Goal: Task Accomplishment & Management: Complete application form

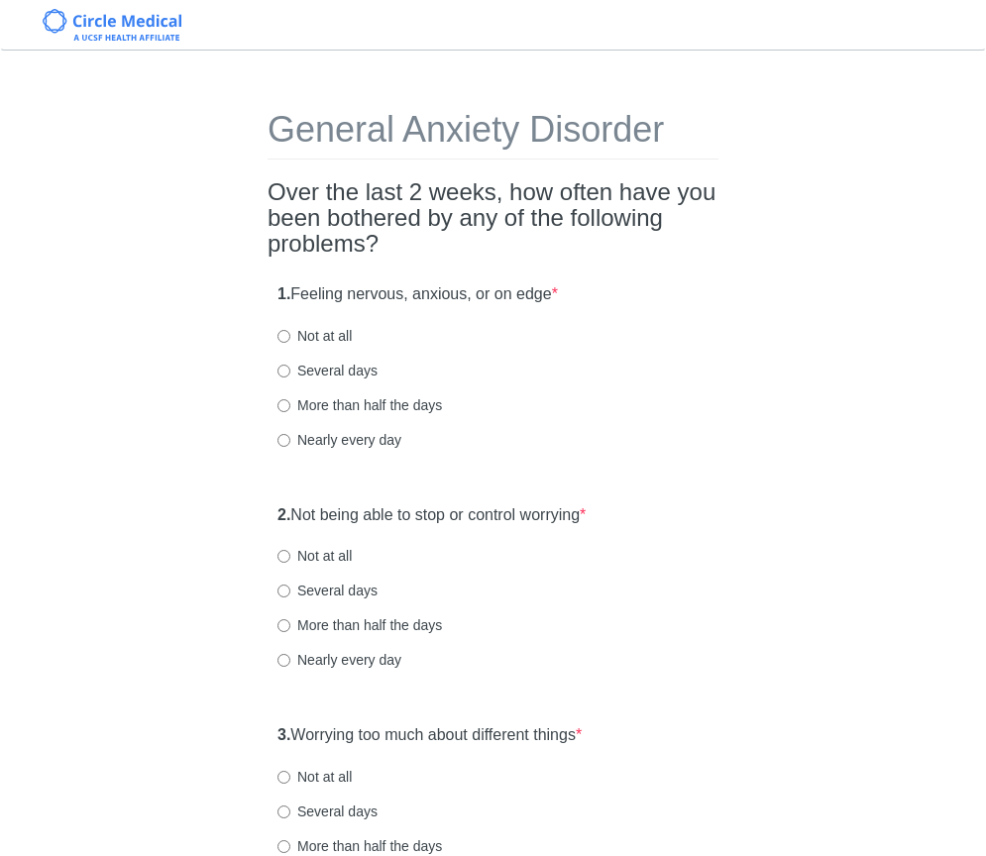
scroll to position [4, 0]
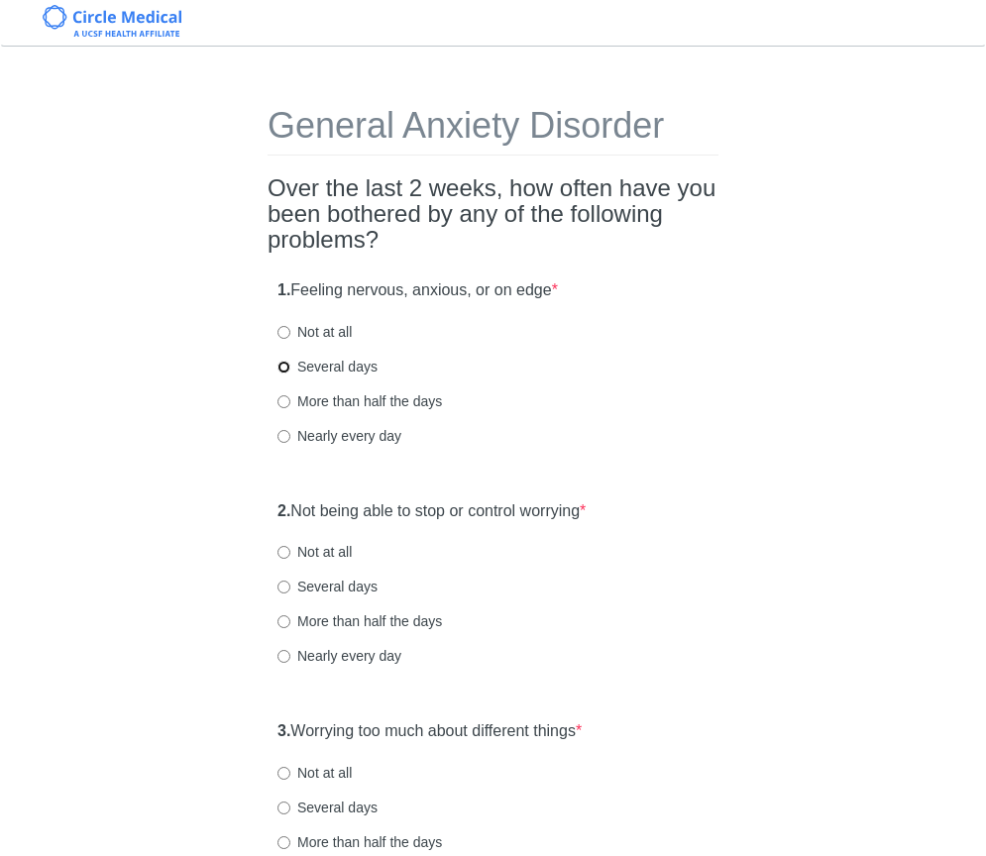
click at [282, 369] on input "Several days" at bounding box center [283, 367] width 13 height 13
radio input "true"
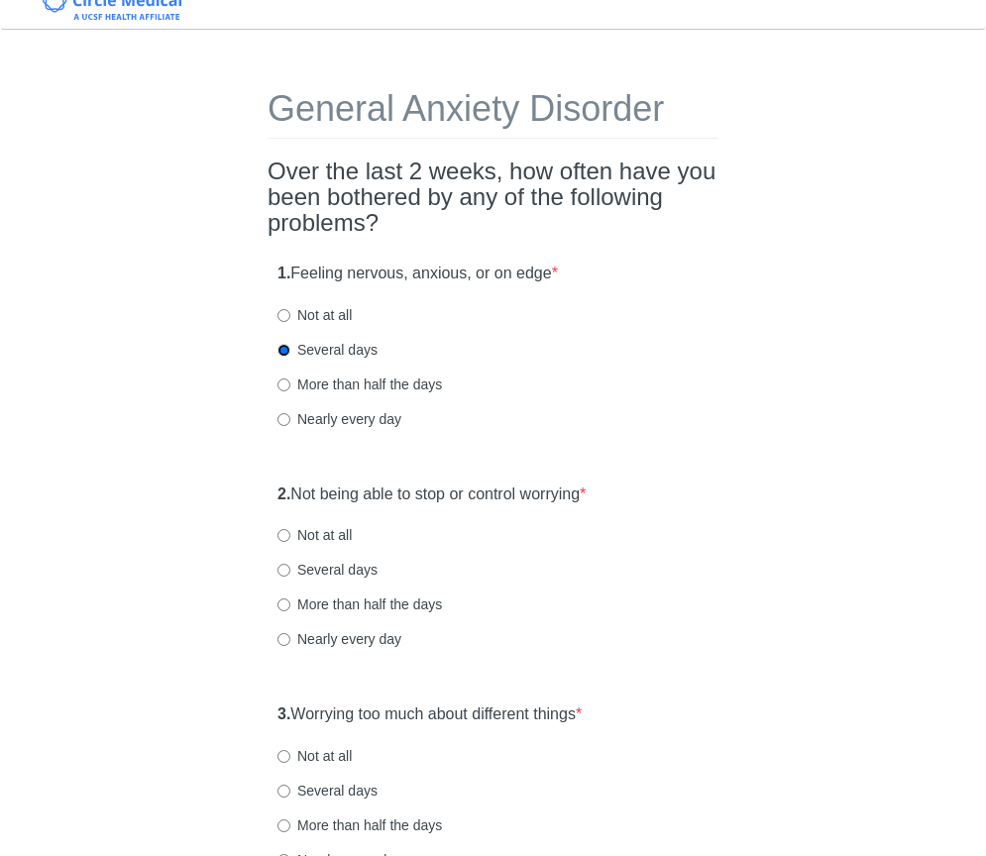
scroll to position [38, 0]
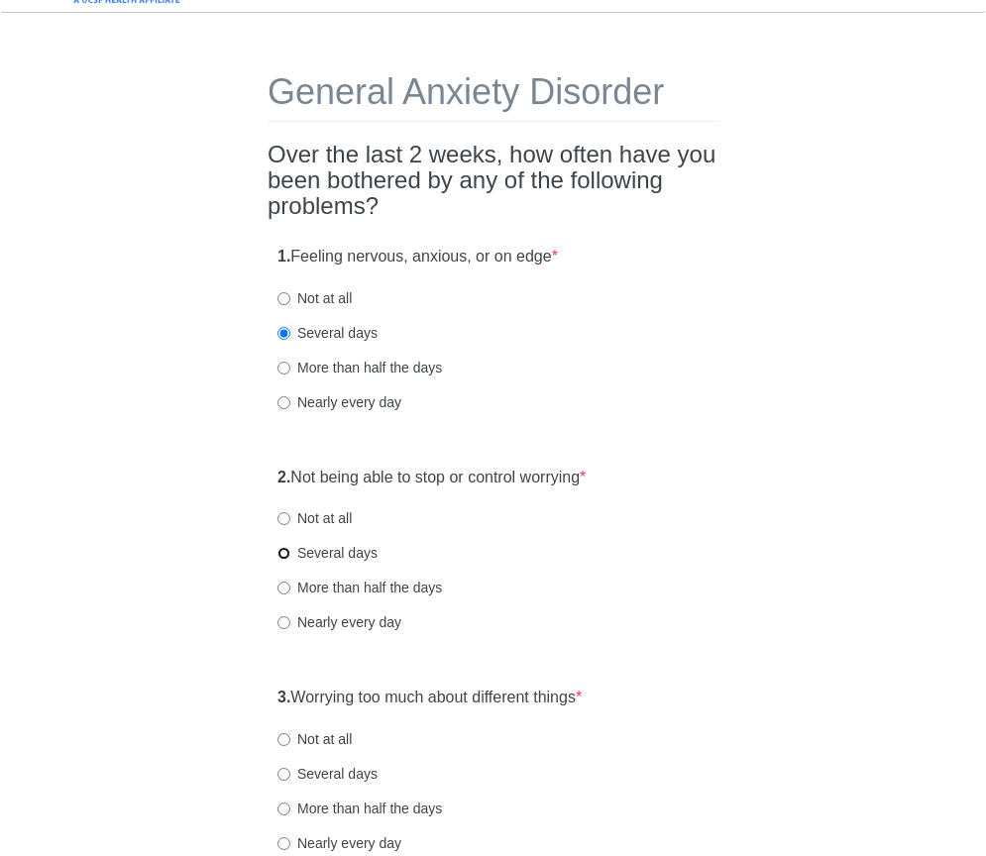
click at [287, 559] on input "Several days" at bounding box center [283, 553] width 13 height 13
radio input "true"
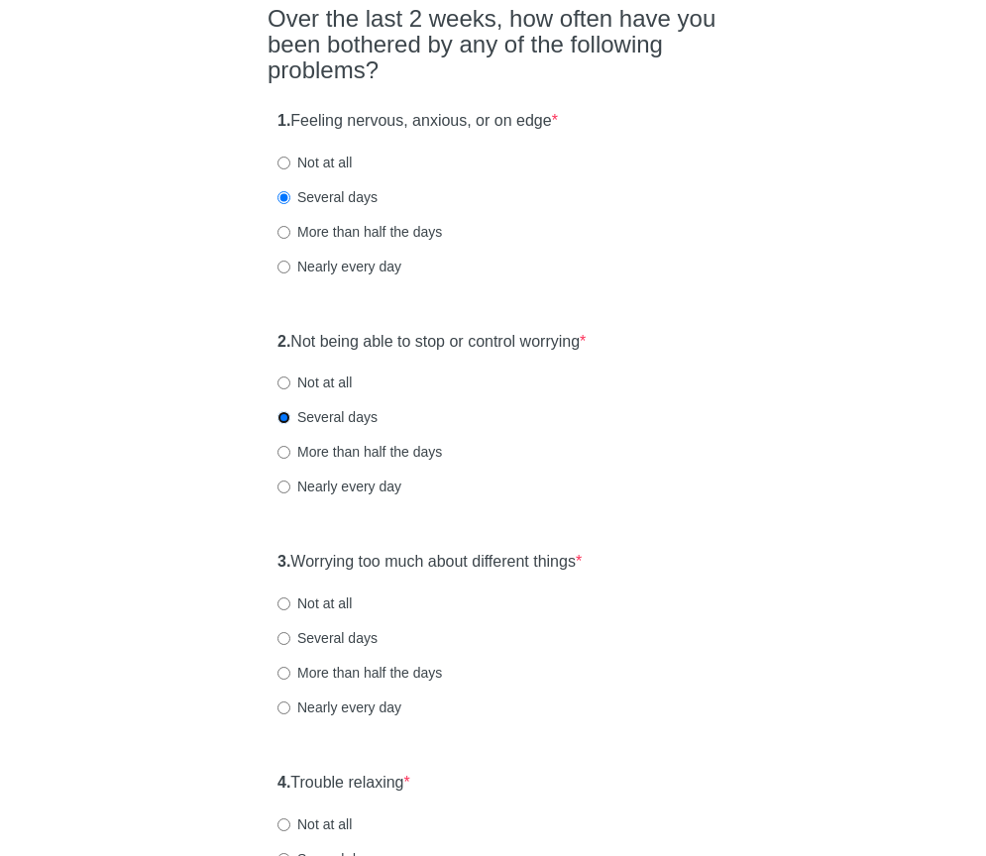
scroll to position [322, 0]
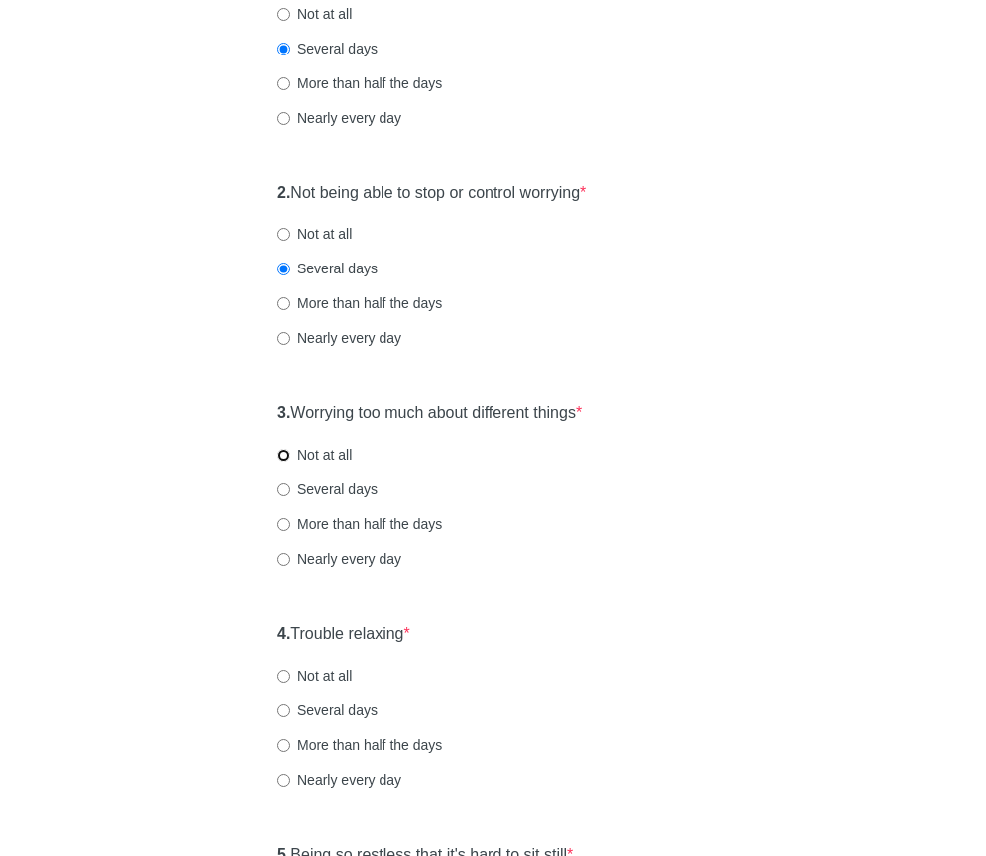
click at [284, 458] on input "Not at all" at bounding box center [283, 455] width 13 height 13
radio input "true"
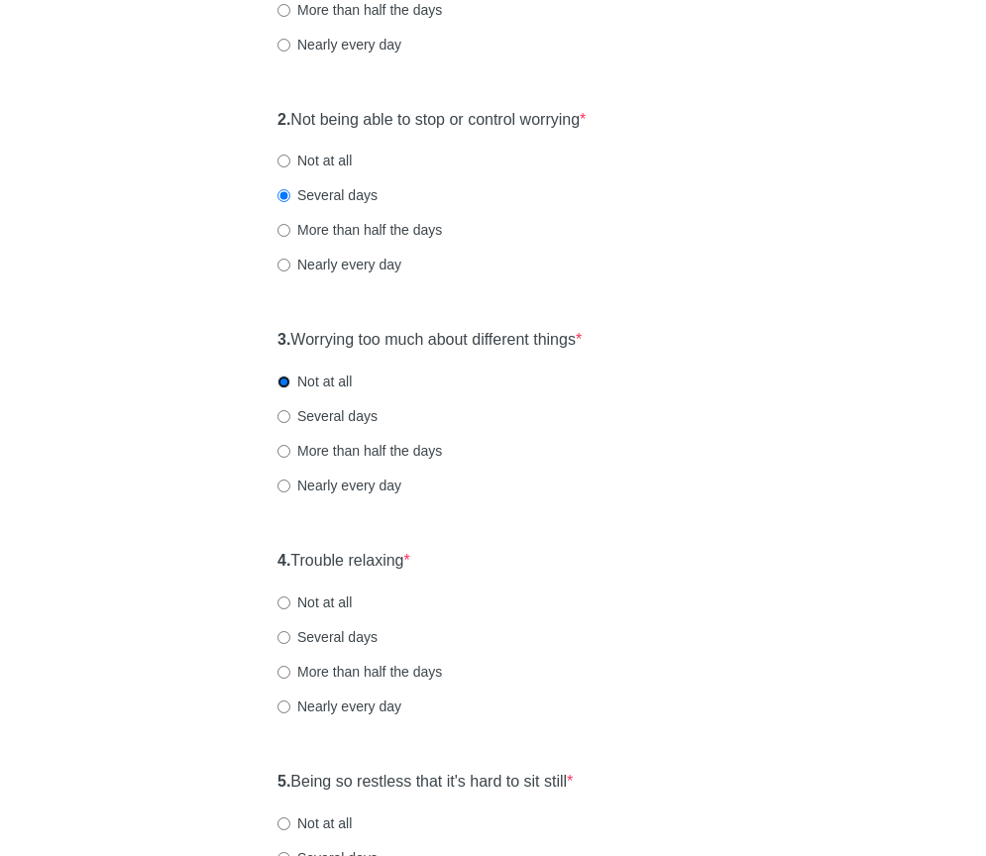
scroll to position [446, 0]
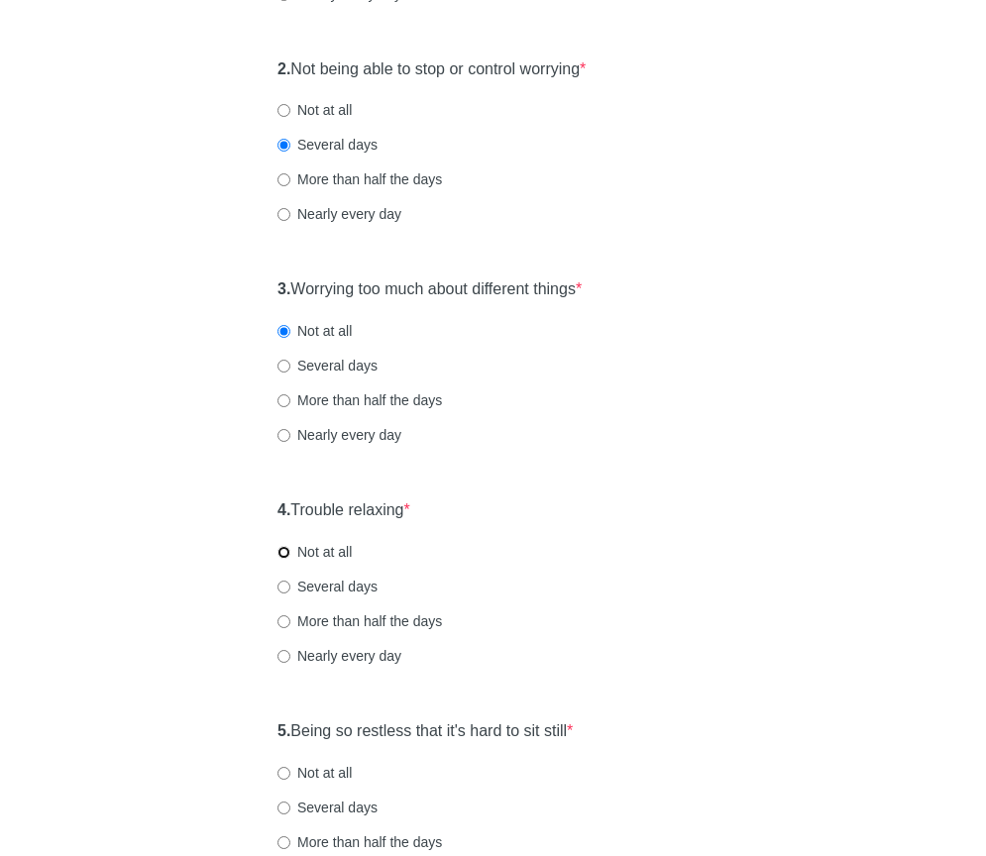
click at [287, 553] on input "Not at all" at bounding box center [283, 552] width 13 height 13
radio input "true"
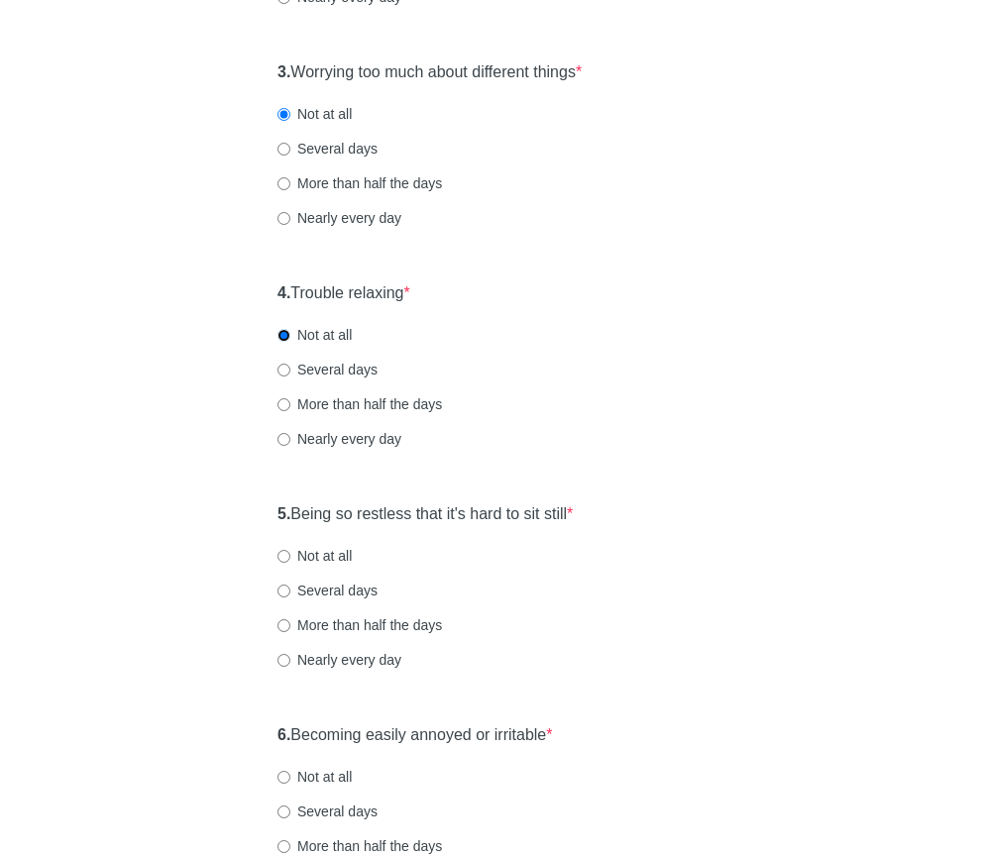
scroll to position [745, 0]
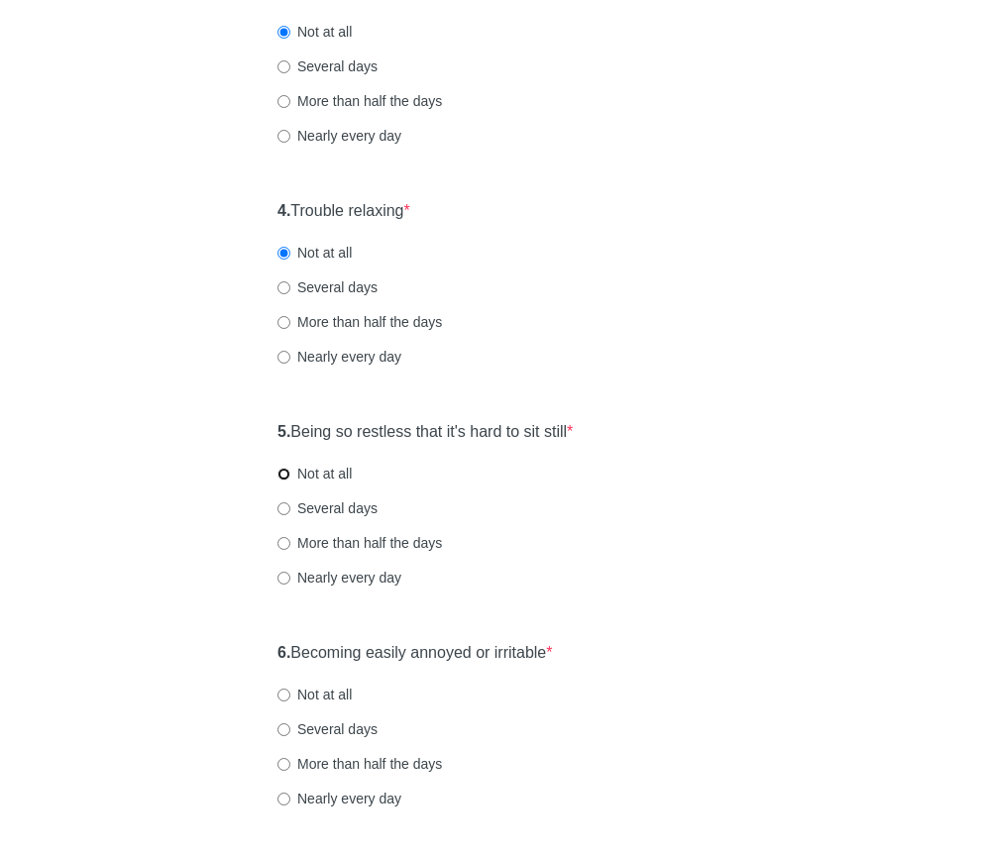
click at [279, 470] on input "Not at all" at bounding box center [283, 474] width 13 height 13
radio input "true"
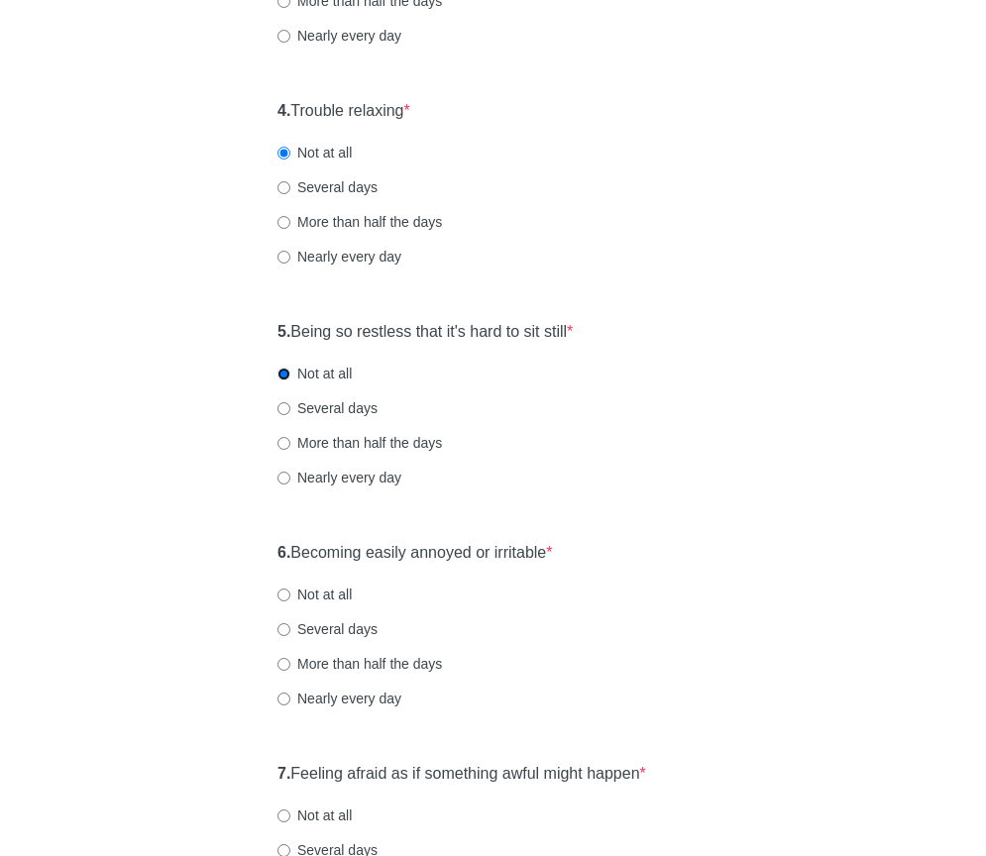
scroll to position [856, 0]
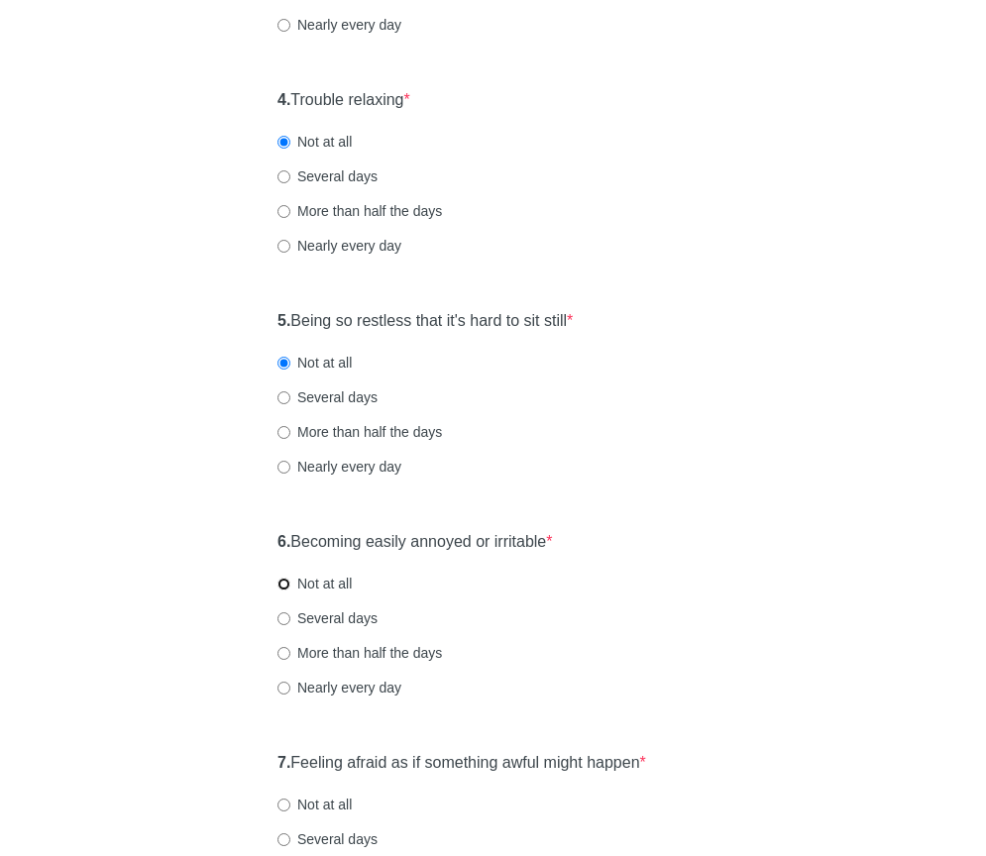
click at [281, 584] on input "Not at all" at bounding box center [283, 584] width 13 height 13
radio input "true"
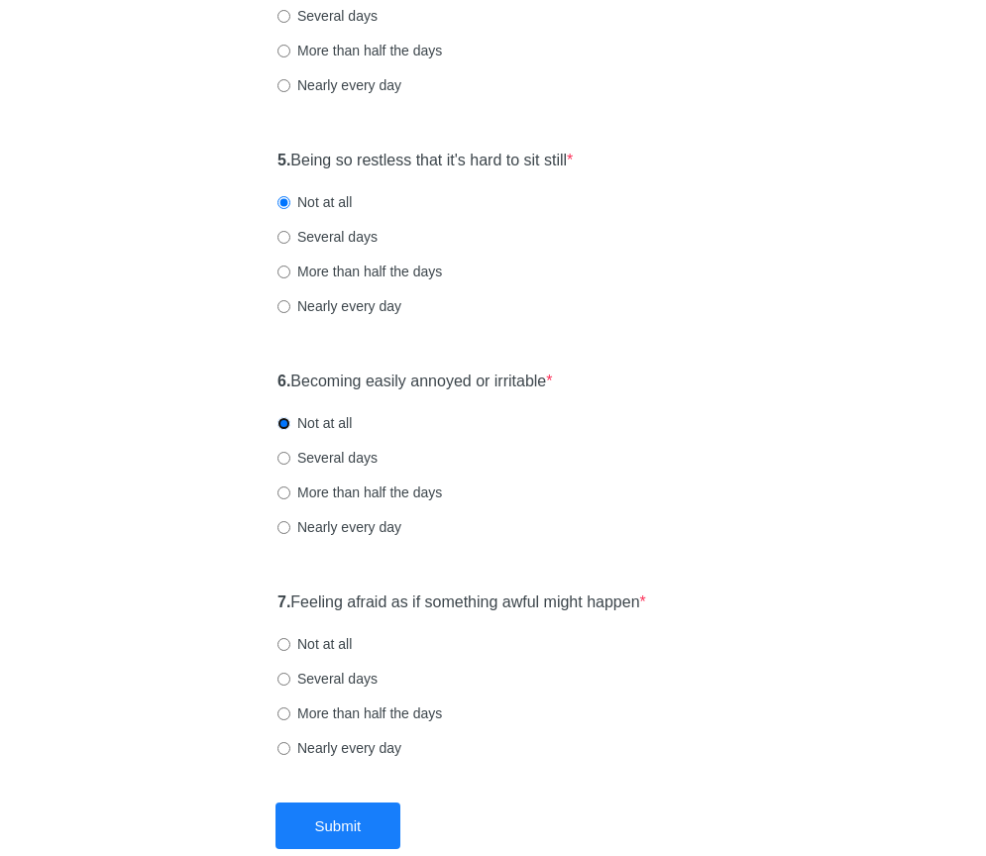
scroll to position [1071, 0]
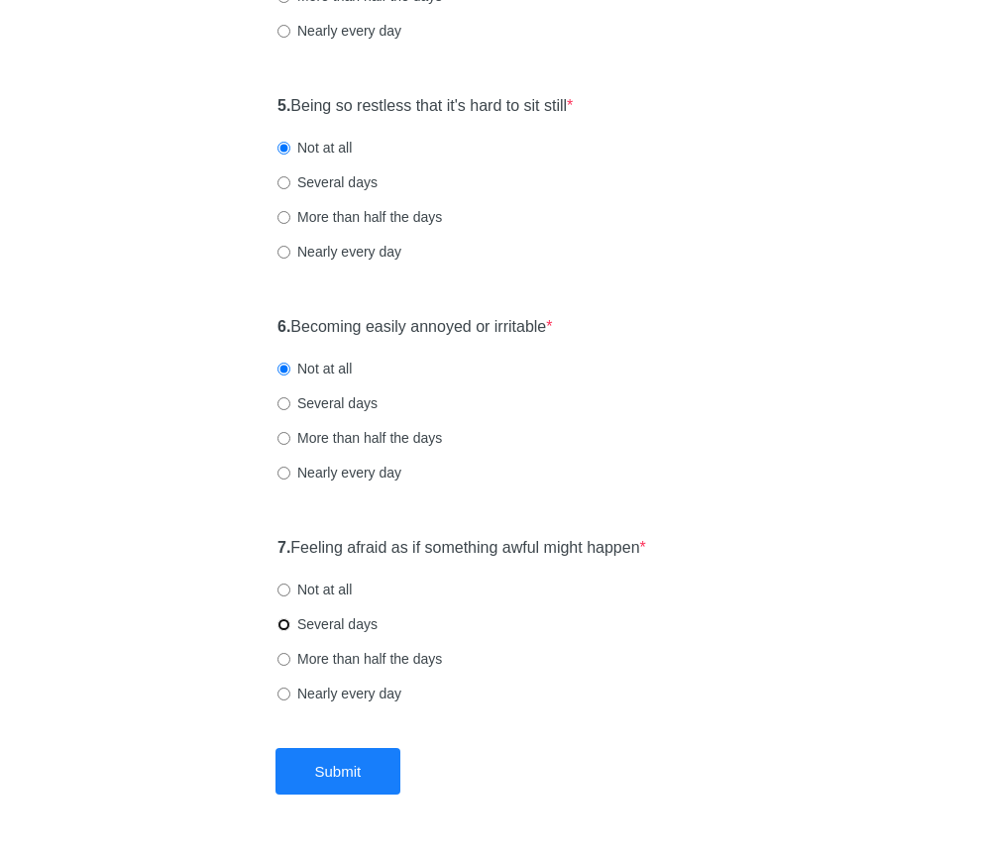
click at [285, 619] on input "Several days" at bounding box center [283, 624] width 13 height 13
radio input "true"
click at [323, 765] on button "Submit" at bounding box center [338, 771] width 126 height 47
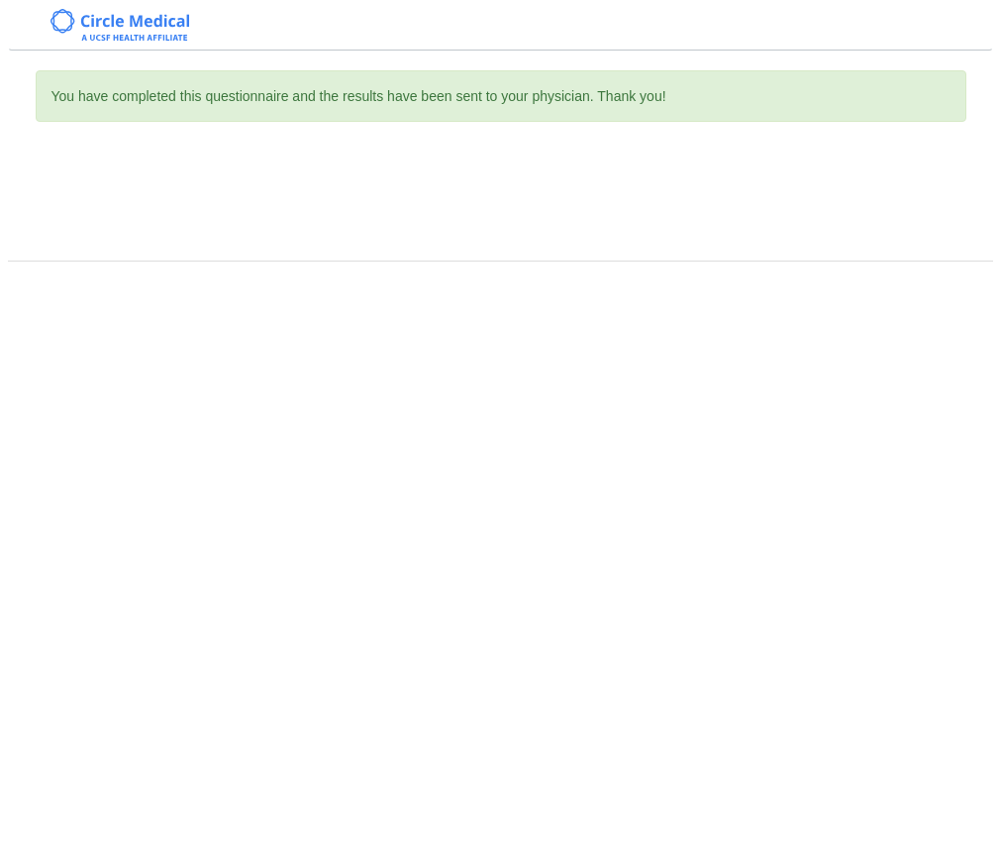
scroll to position [0, 0]
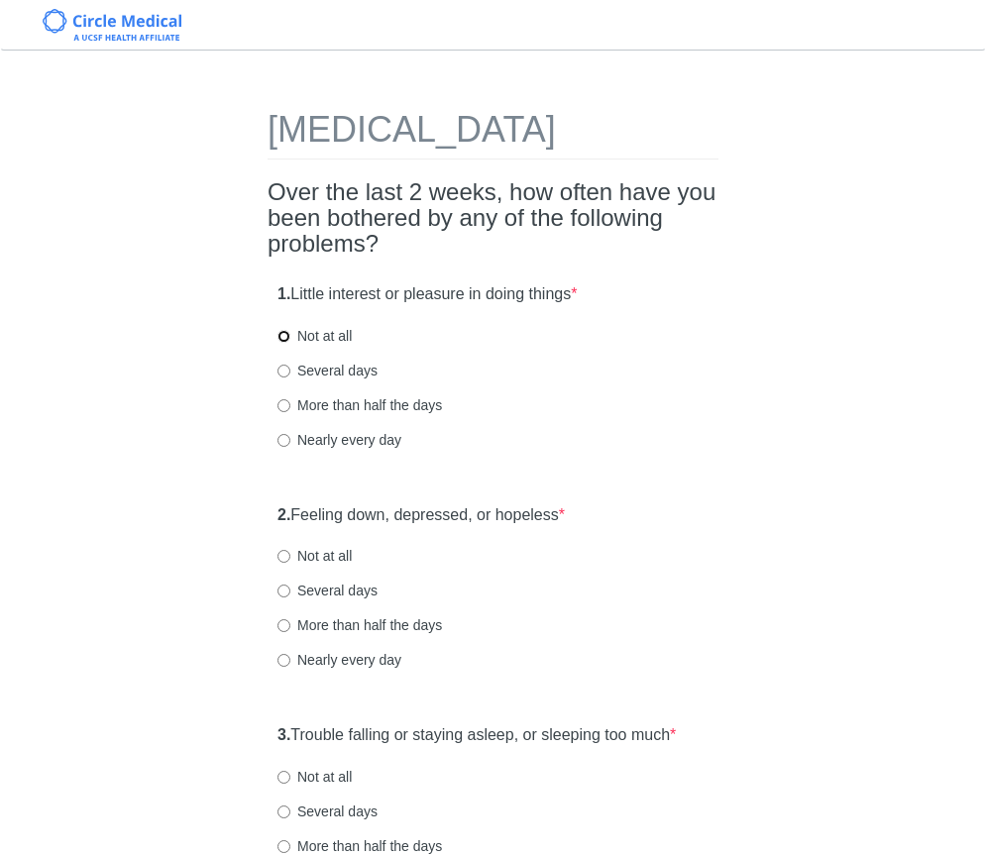
click at [288, 343] on input "Not at all" at bounding box center [283, 336] width 13 height 13
radio input "true"
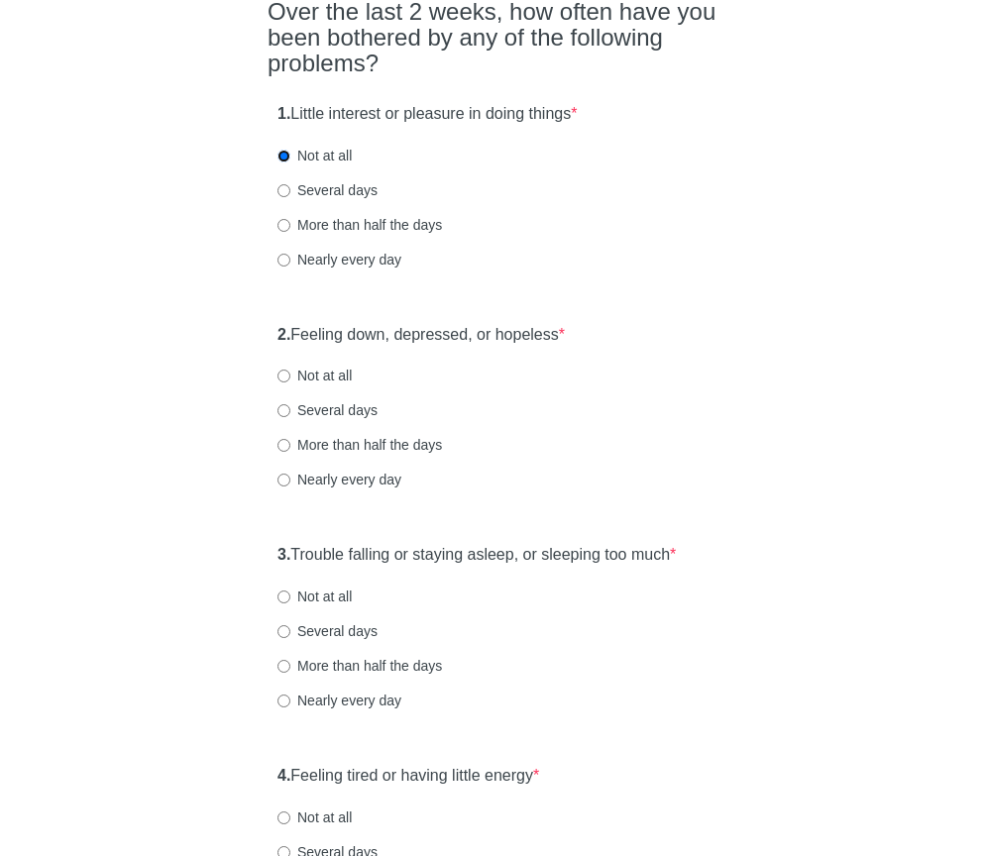
scroll to position [188, 0]
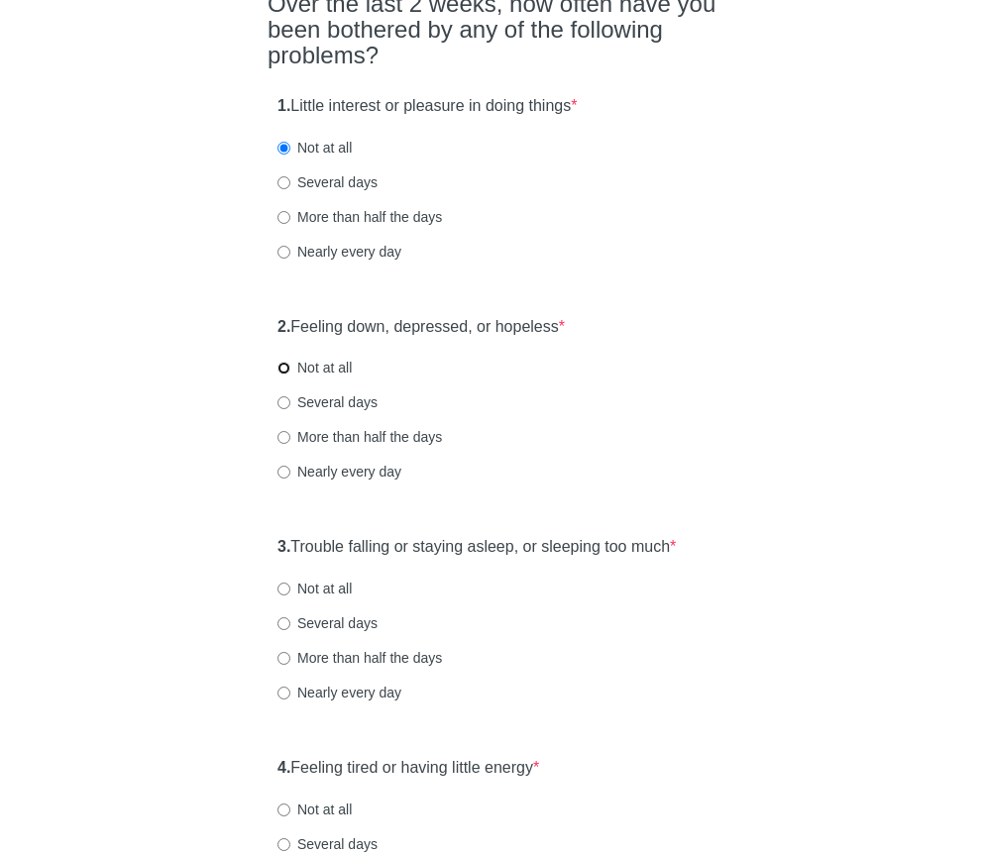
click at [285, 374] on input "Not at all" at bounding box center [283, 368] width 13 height 13
radio input "true"
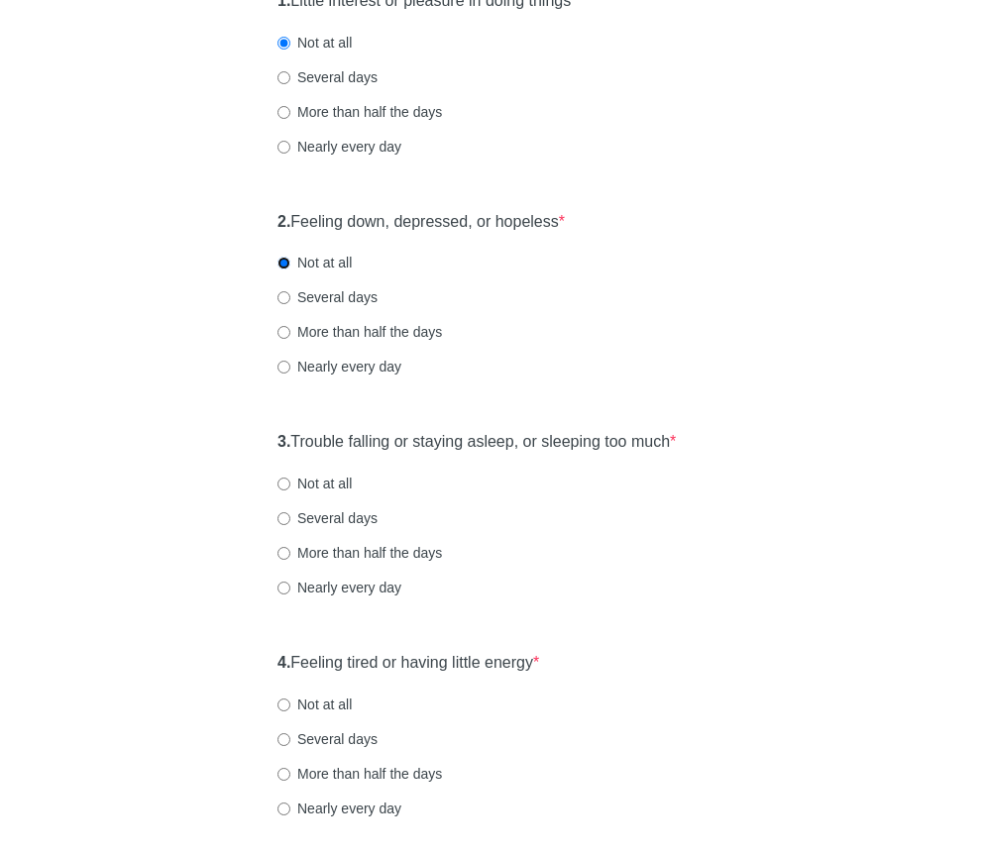
scroll to position [316, 0]
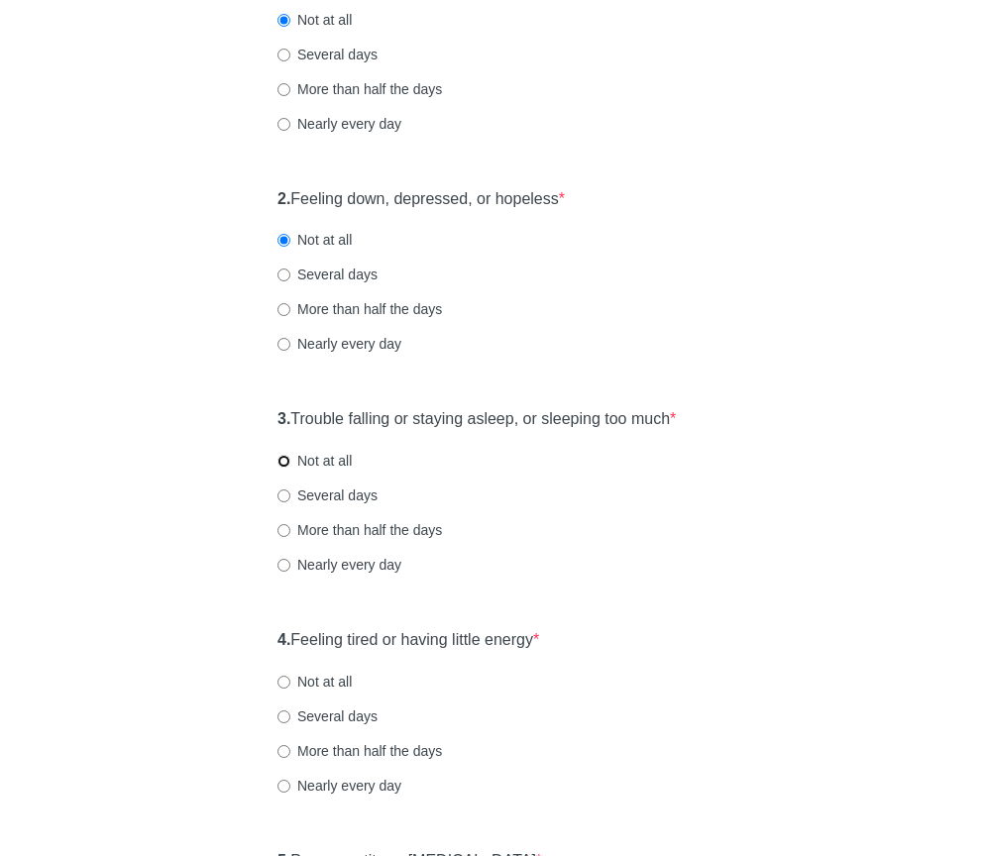
click at [283, 468] on input "Not at all" at bounding box center [283, 461] width 13 height 13
radio input "true"
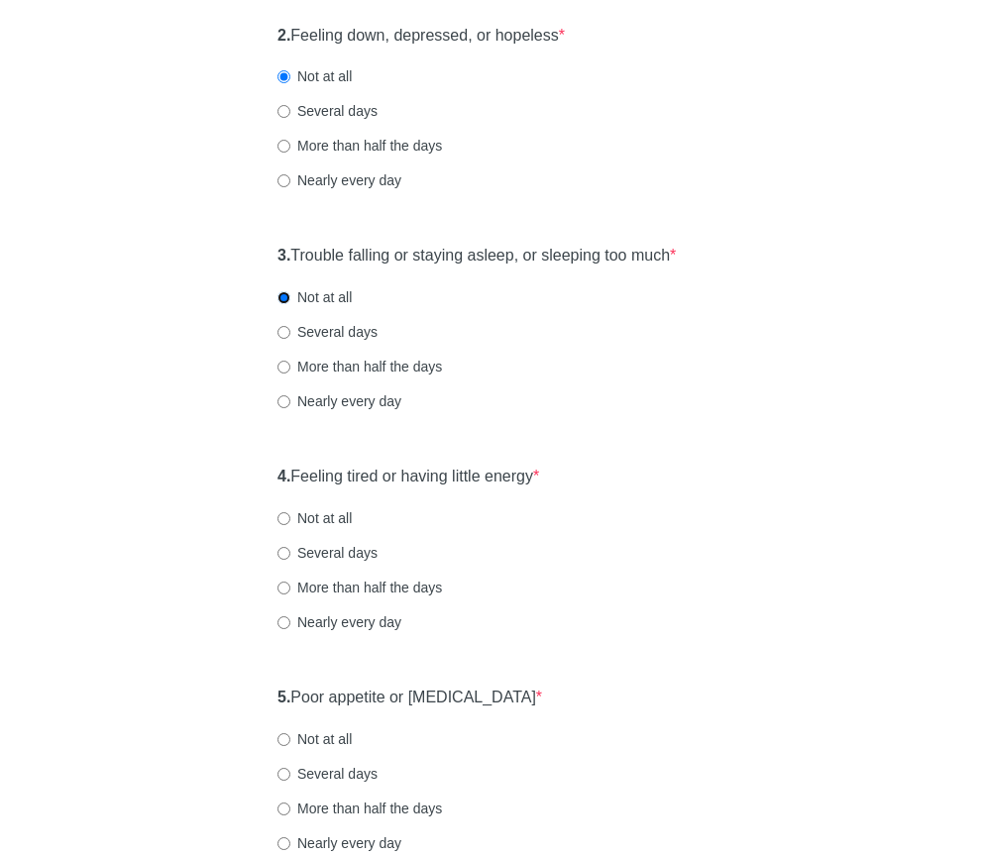
scroll to position [483, 0]
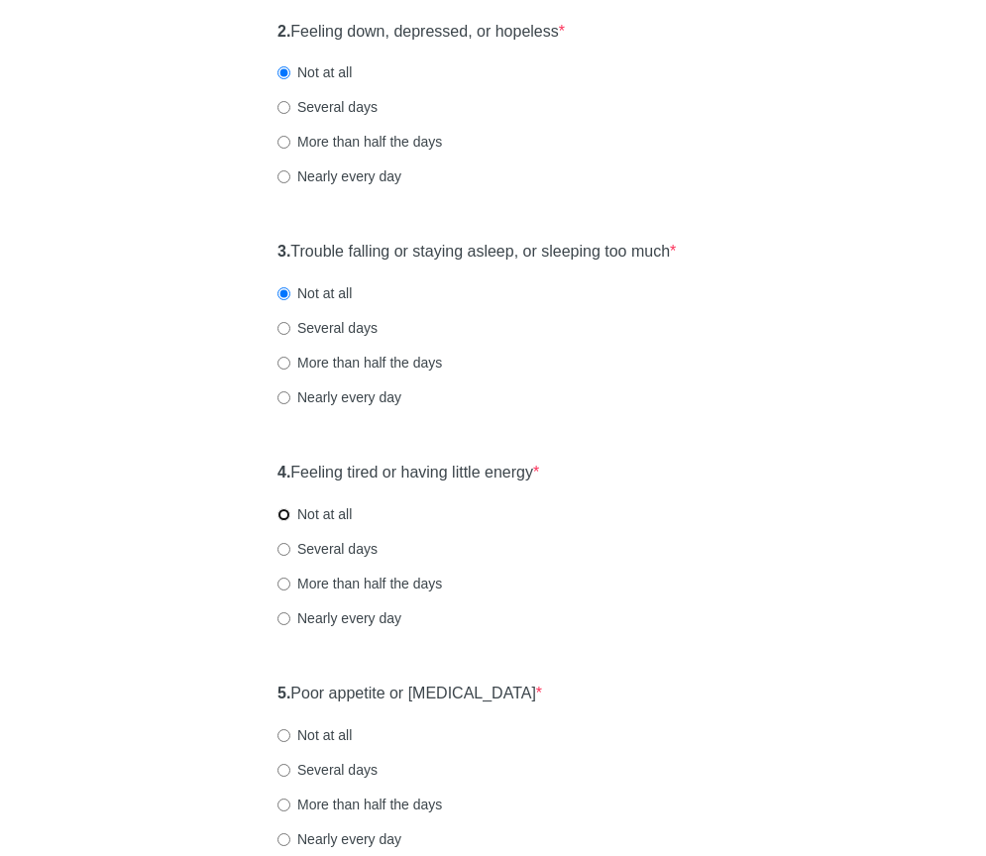
click at [286, 521] on input "Not at all" at bounding box center [283, 514] width 13 height 13
radio input "true"
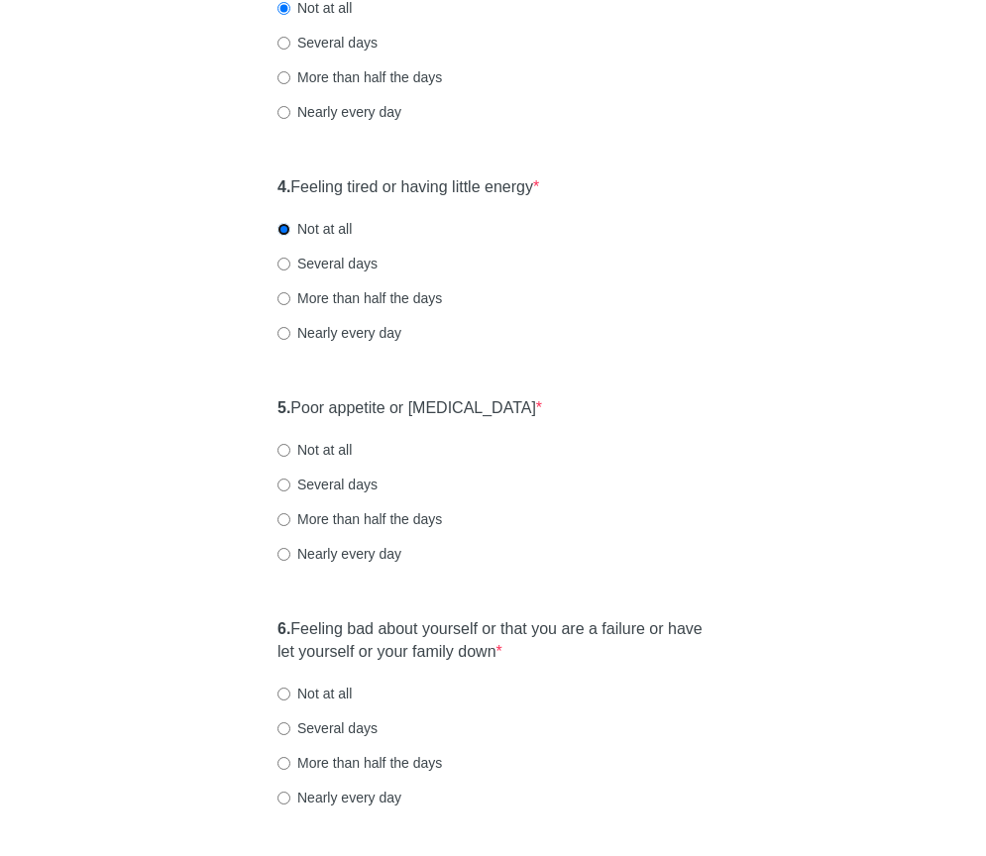
scroll to position [945, 0]
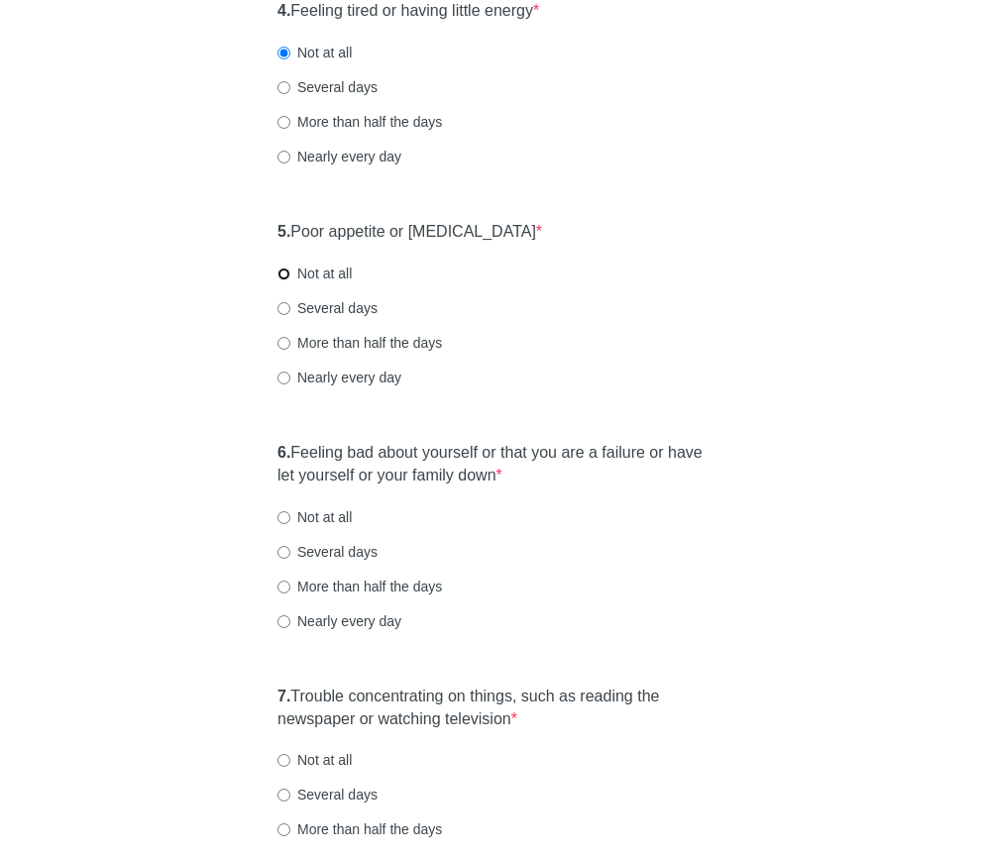
click at [281, 280] on input "Not at all" at bounding box center [283, 273] width 13 height 13
radio input "true"
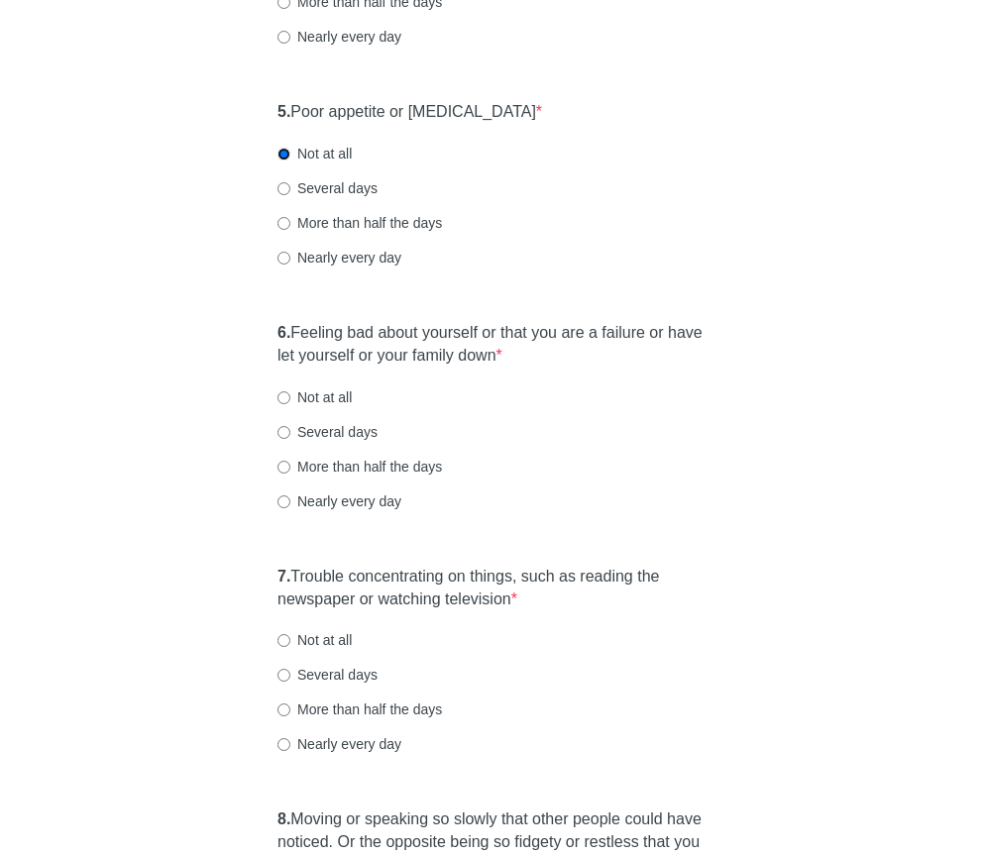
scroll to position [1061, 0]
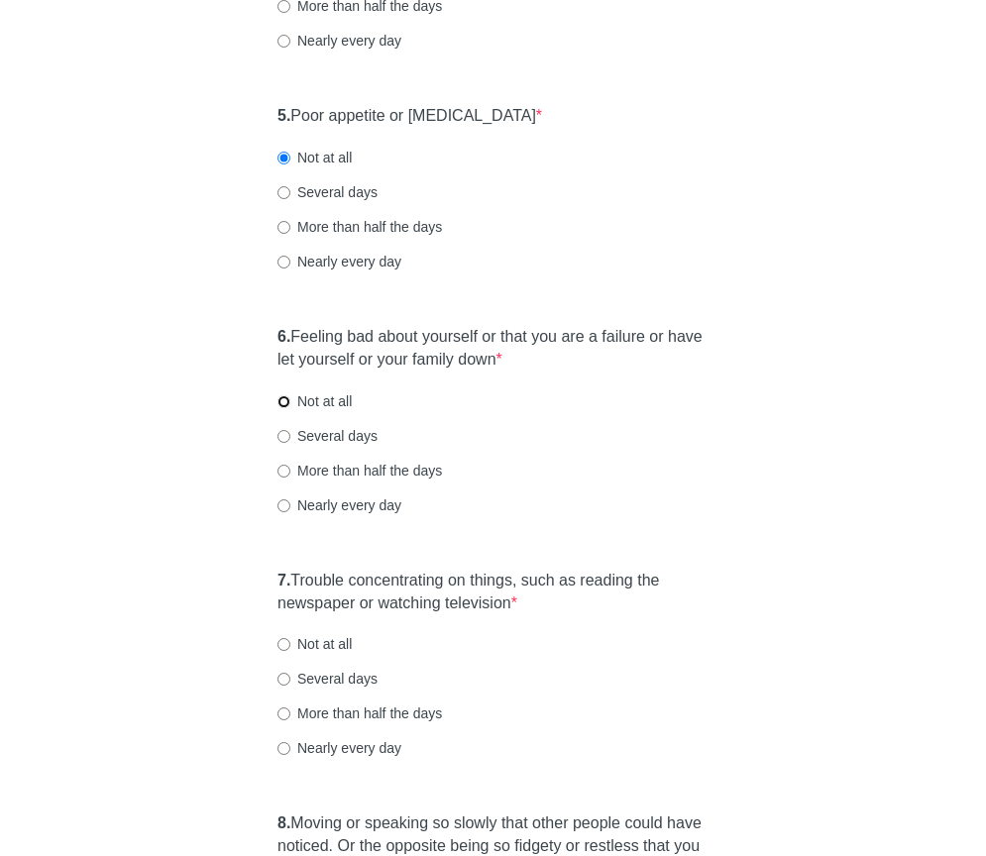
click at [288, 408] on input "Not at all" at bounding box center [283, 401] width 13 height 13
radio input "true"
click at [290, 688] on label "Several days" at bounding box center [327, 679] width 100 height 20
click at [290, 685] on input "Several days" at bounding box center [283, 679] width 13 height 13
radio input "true"
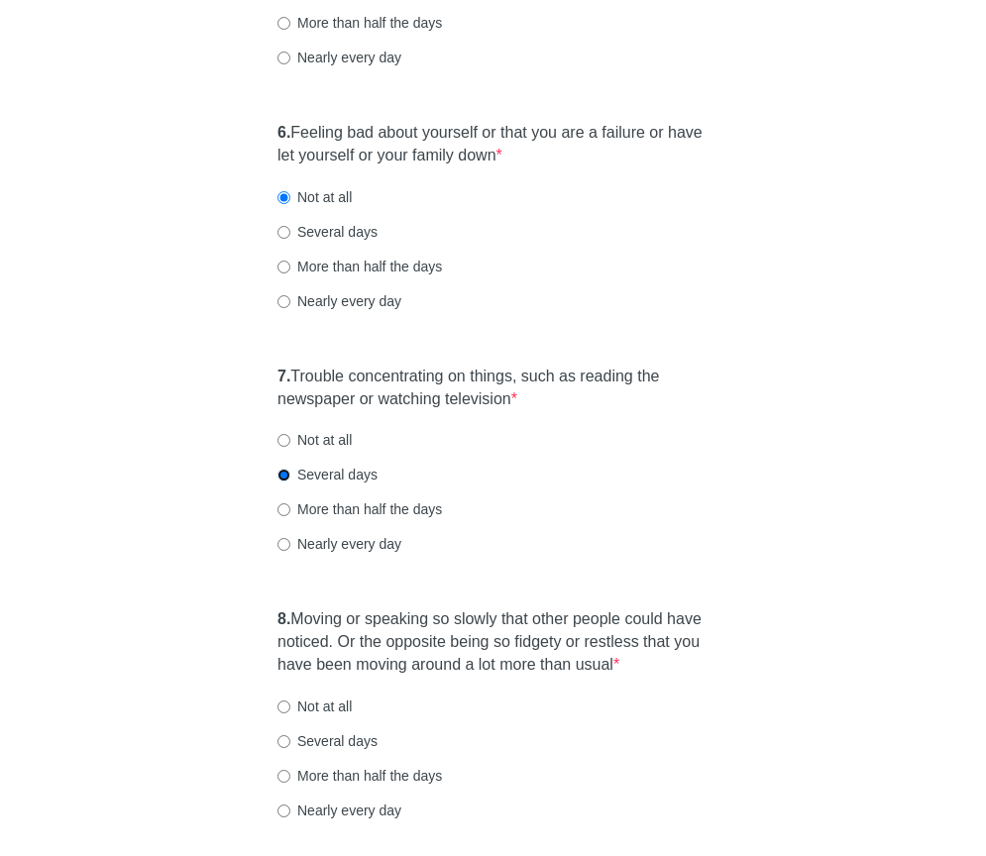
scroll to position [1647, 0]
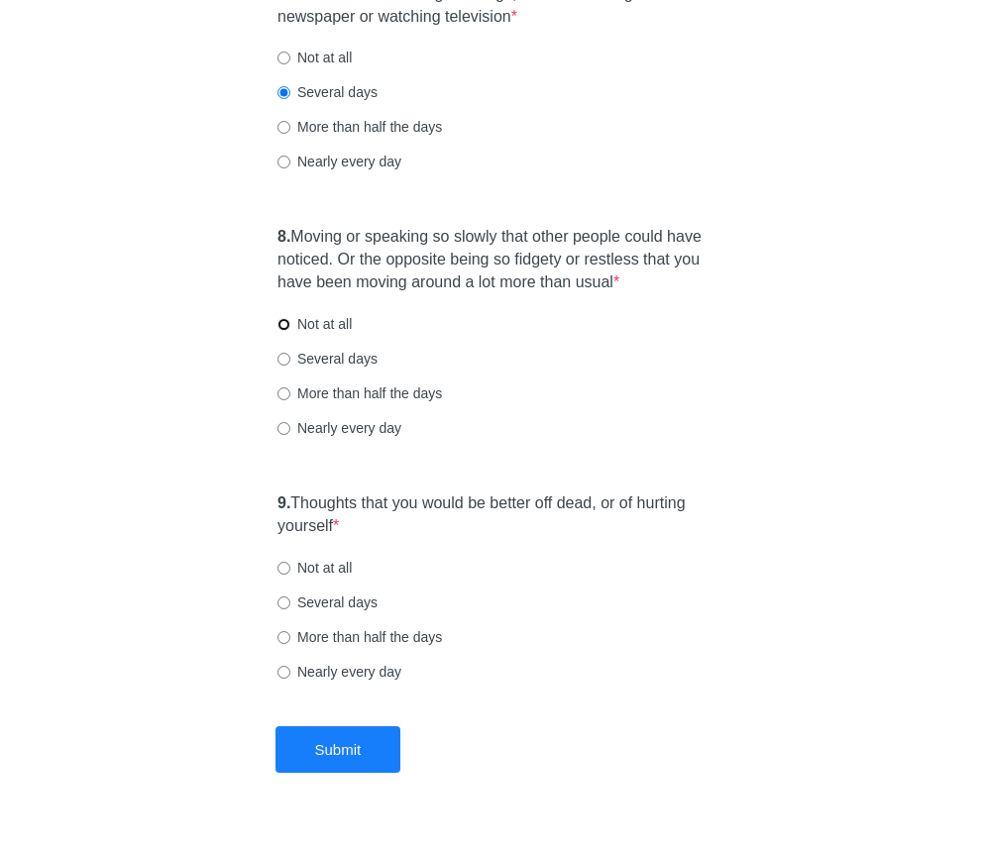
click at [289, 331] on input "Not at all" at bounding box center [283, 324] width 13 height 13
radio input "true"
click at [285, 575] on input "Not at all" at bounding box center [283, 568] width 13 height 13
radio input "true"
click at [363, 773] on button "Submit" at bounding box center [338, 749] width 126 height 47
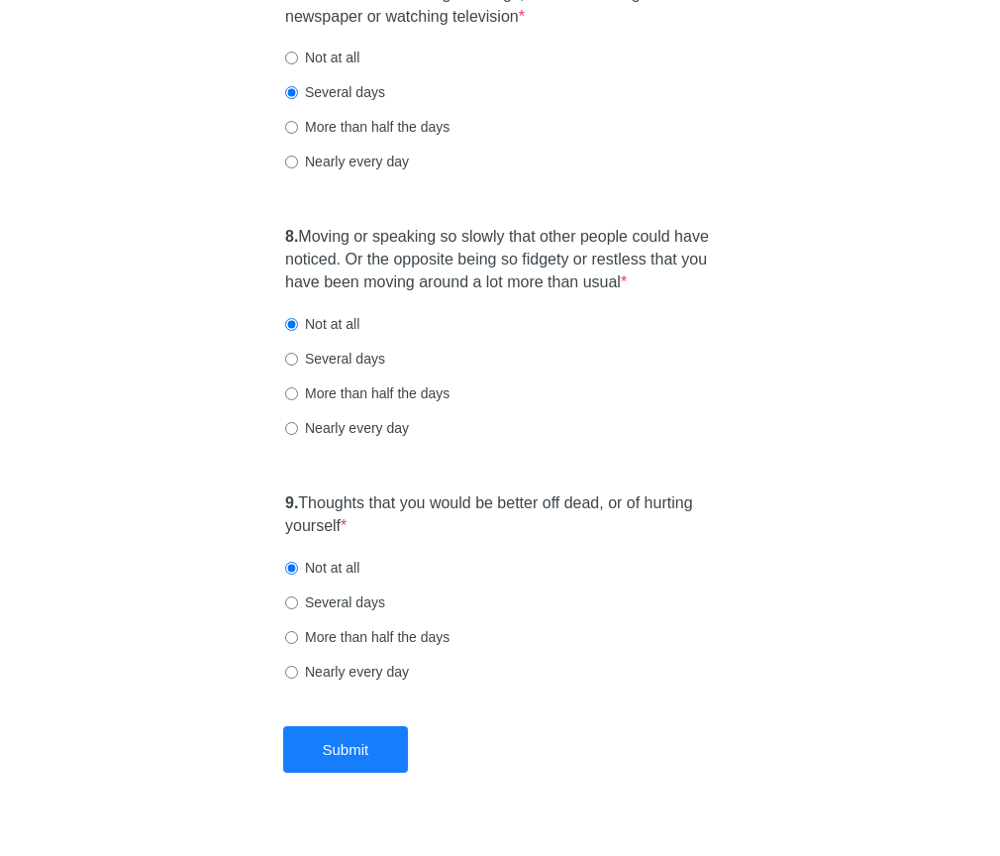
scroll to position [0, 0]
